Goal: Feedback & Contribution: Leave review/rating

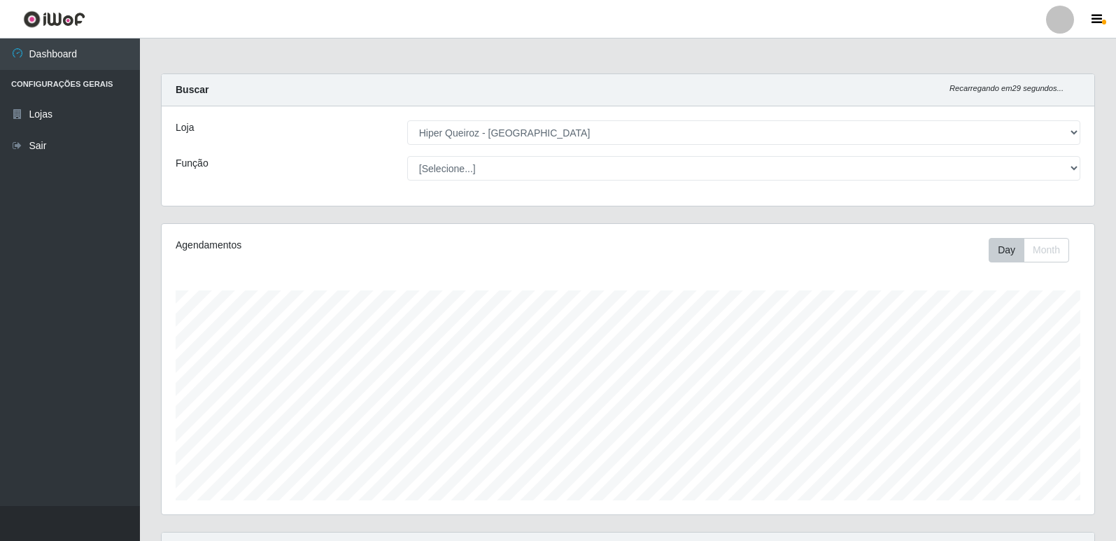
select select "516"
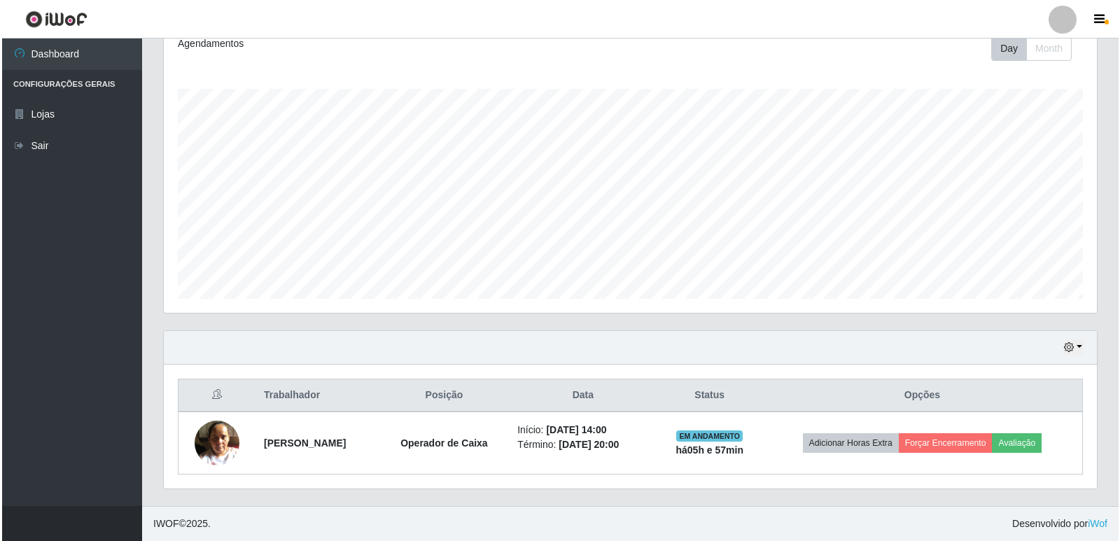
scroll to position [290, 933]
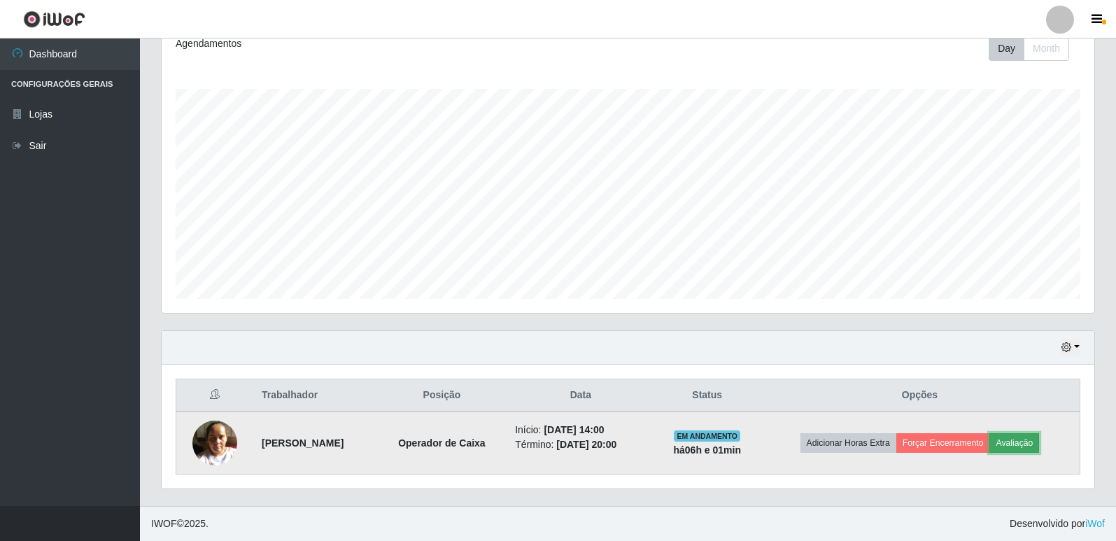
click at [1035, 444] on button "Avaliação" at bounding box center [1014, 443] width 50 height 20
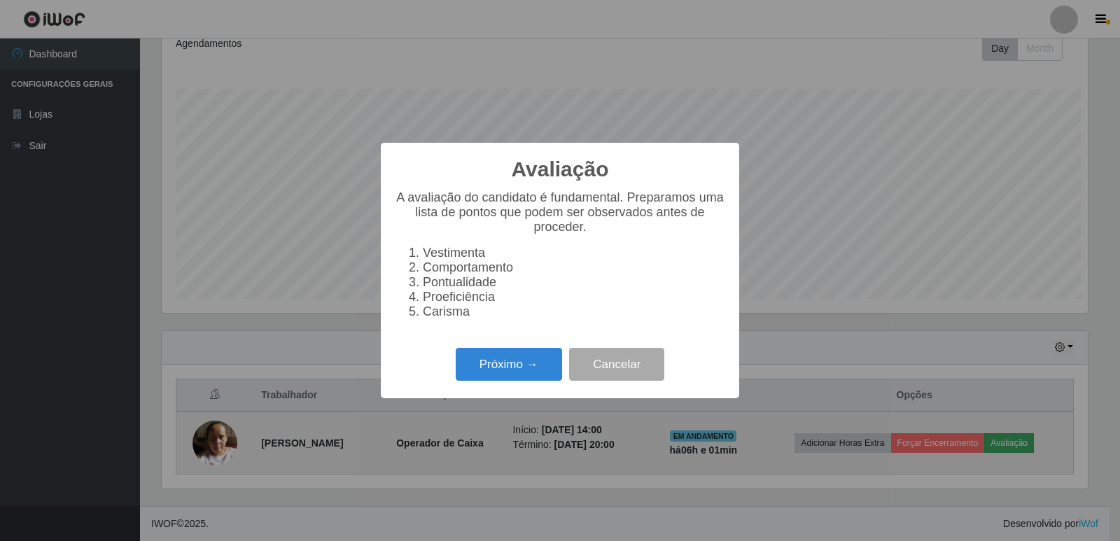
scroll to position [290, 926]
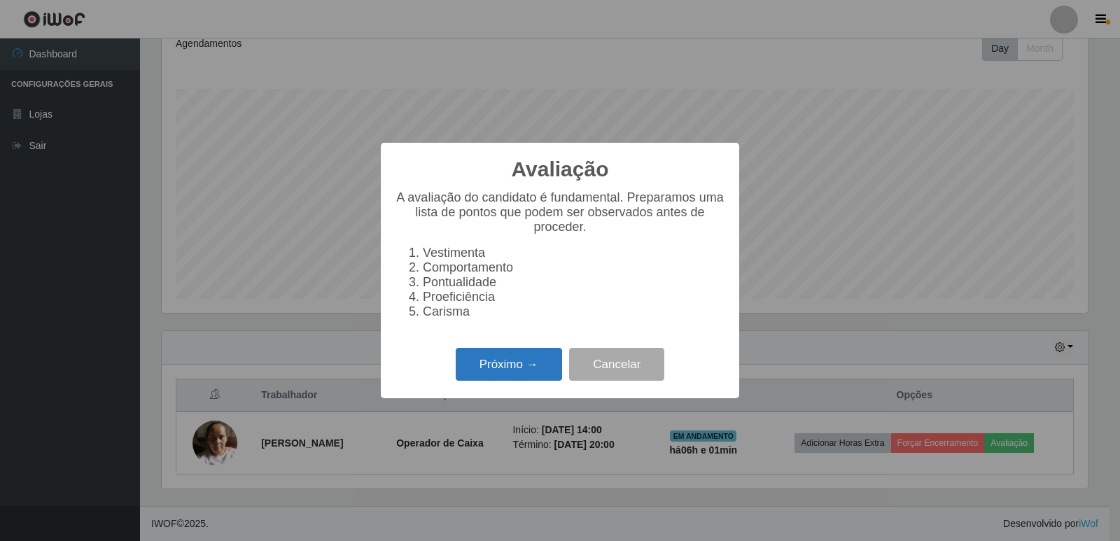
click at [517, 363] on button "Próximo →" at bounding box center [509, 364] width 106 height 33
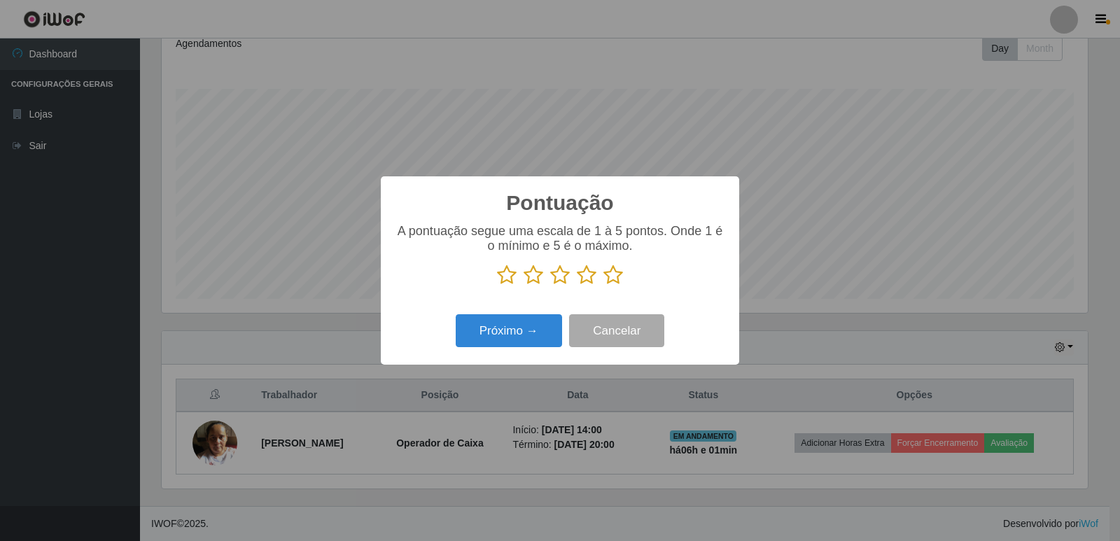
click at [618, 281] on icon at bounding box center [613, 275] width 20 height 21
click at [603, 286] on input "radio" at bounding box center [603, 286] width 0 height 0
click at [540, 316] on button "Próximo →" at bounding box center [509, 330] width 106 height 33
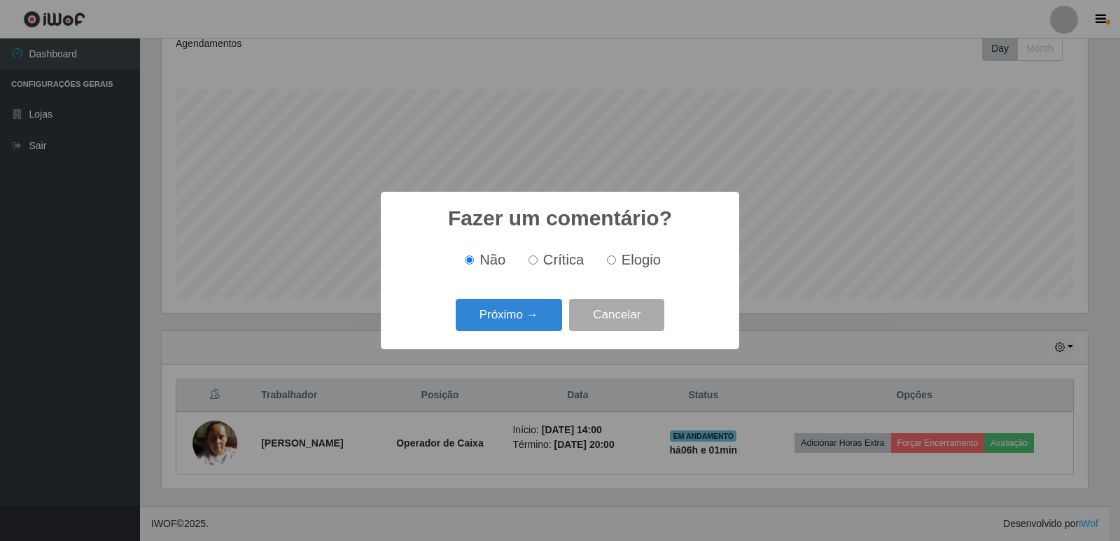
click at [607, 261] on input "Elogio" at bounding box center [611, 259] width 9 height 9
radio input "true"
click at [513, 320] on button "Próximo →" at bounding box center [509, 315] width 106 height 33
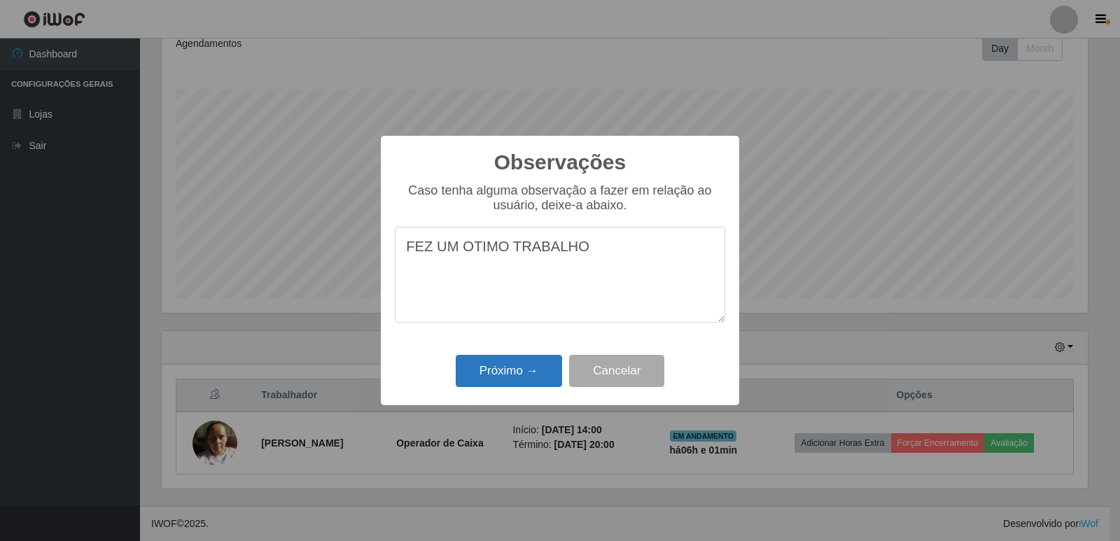
type textarea "FEZ UM OTIMO TRABALHO"
click at [512, 375] on button "Próximo →" at bounding box center [509, 371] width 106 height 33
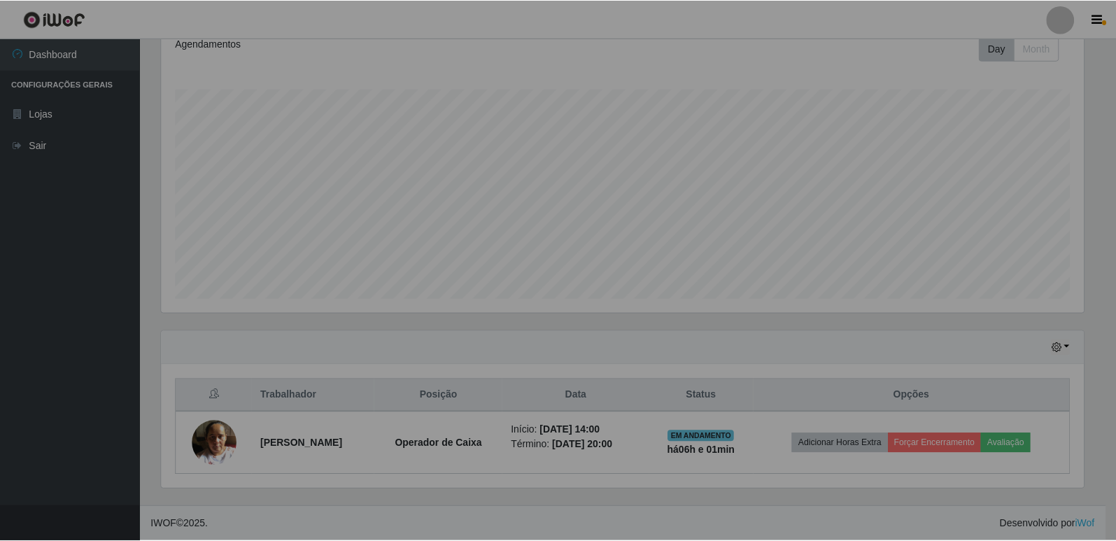
scroll to position [290, 933]
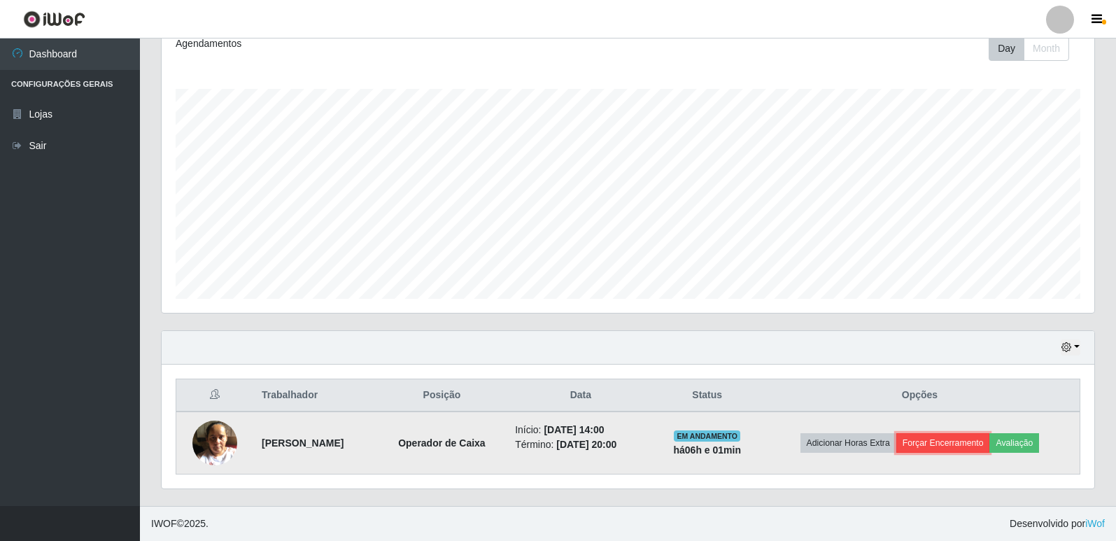
click at [941, 442] on button "Forçar Encerramento" at bounding box center [943, 443] width 94 height 20
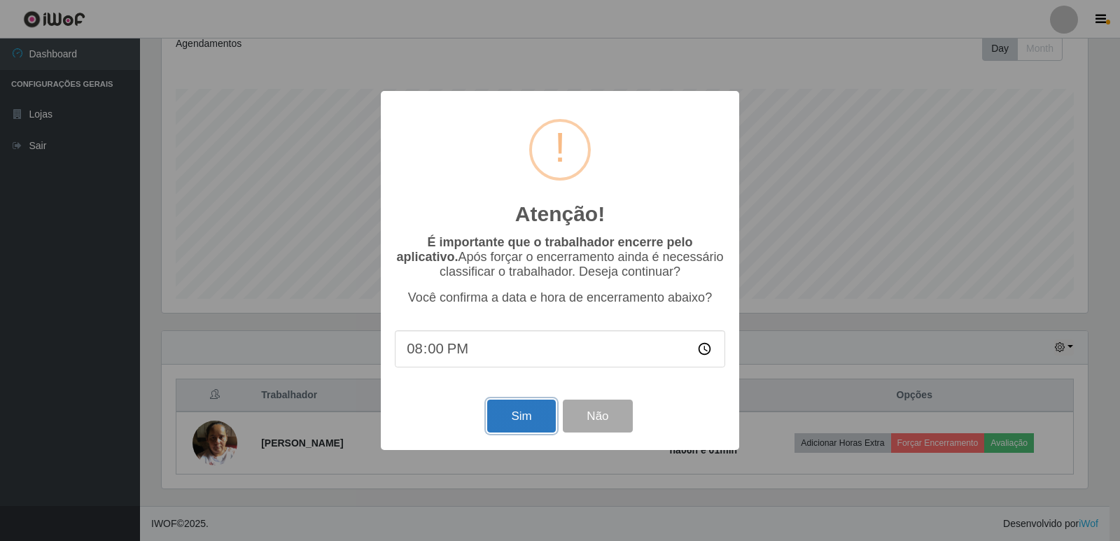
click at [525, 421] on button "Sim" at bounding box center [521, 416] width 68 height 33
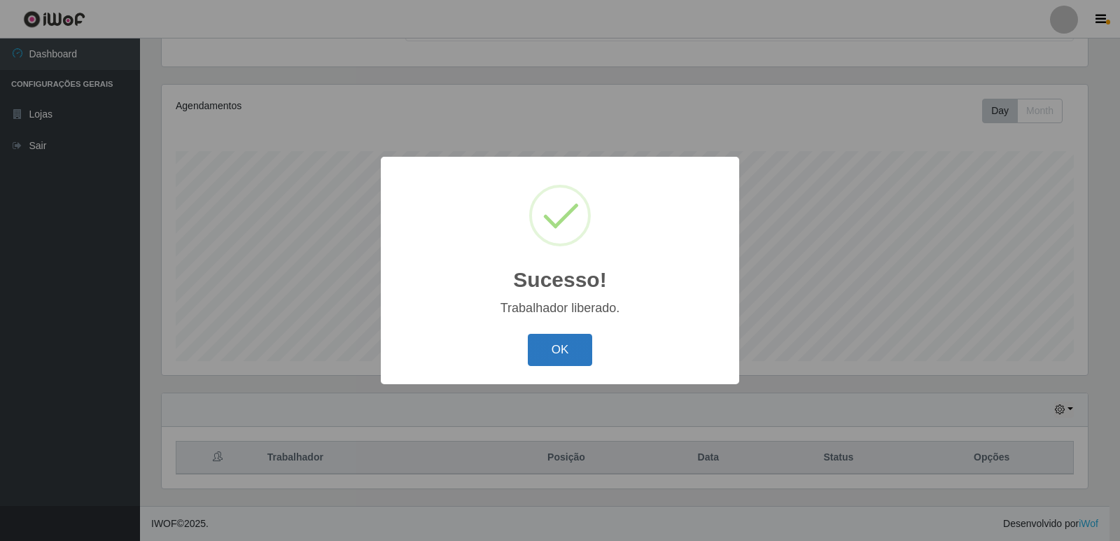
click at [559, 355] on button "OK" at bounding box center [560, 350] width 65 height 33
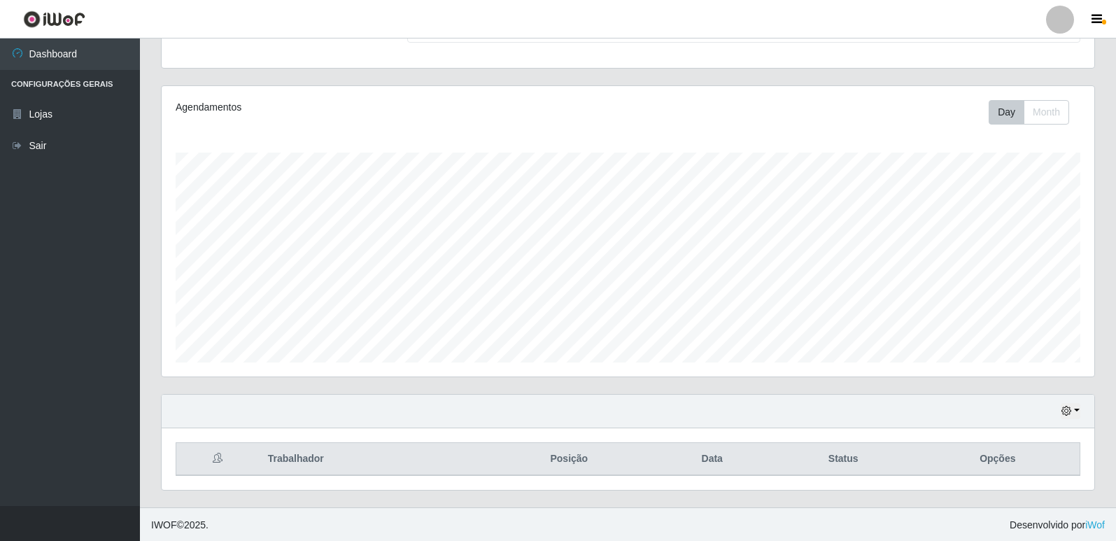
scroll to position [139, 0]
